Goal: Task Accomplishment & Management: Use online tool/utility

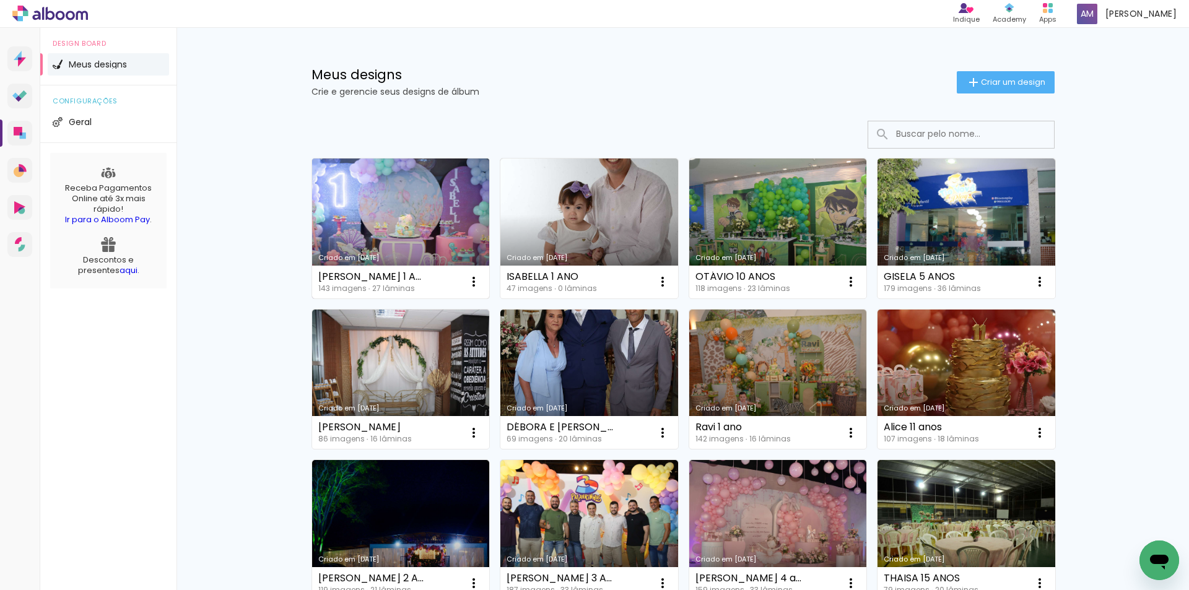
click at [390, 234] on link "Criado em [DATE]" at bounding box center [401, 229] width 178 height 140
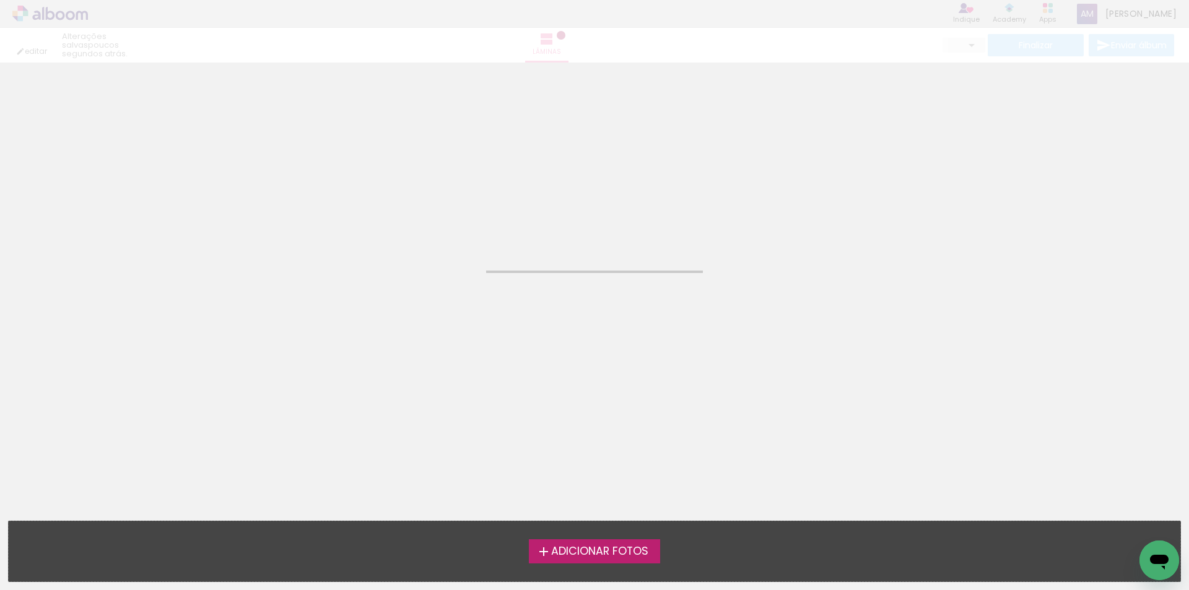
click at [390, 233] on neon-animated-pages "Confirmar Cancelar" at bounding box center [594, 327] width 1189 height 528
